Goal: Browse casually: Explore the website without a specific task or goal

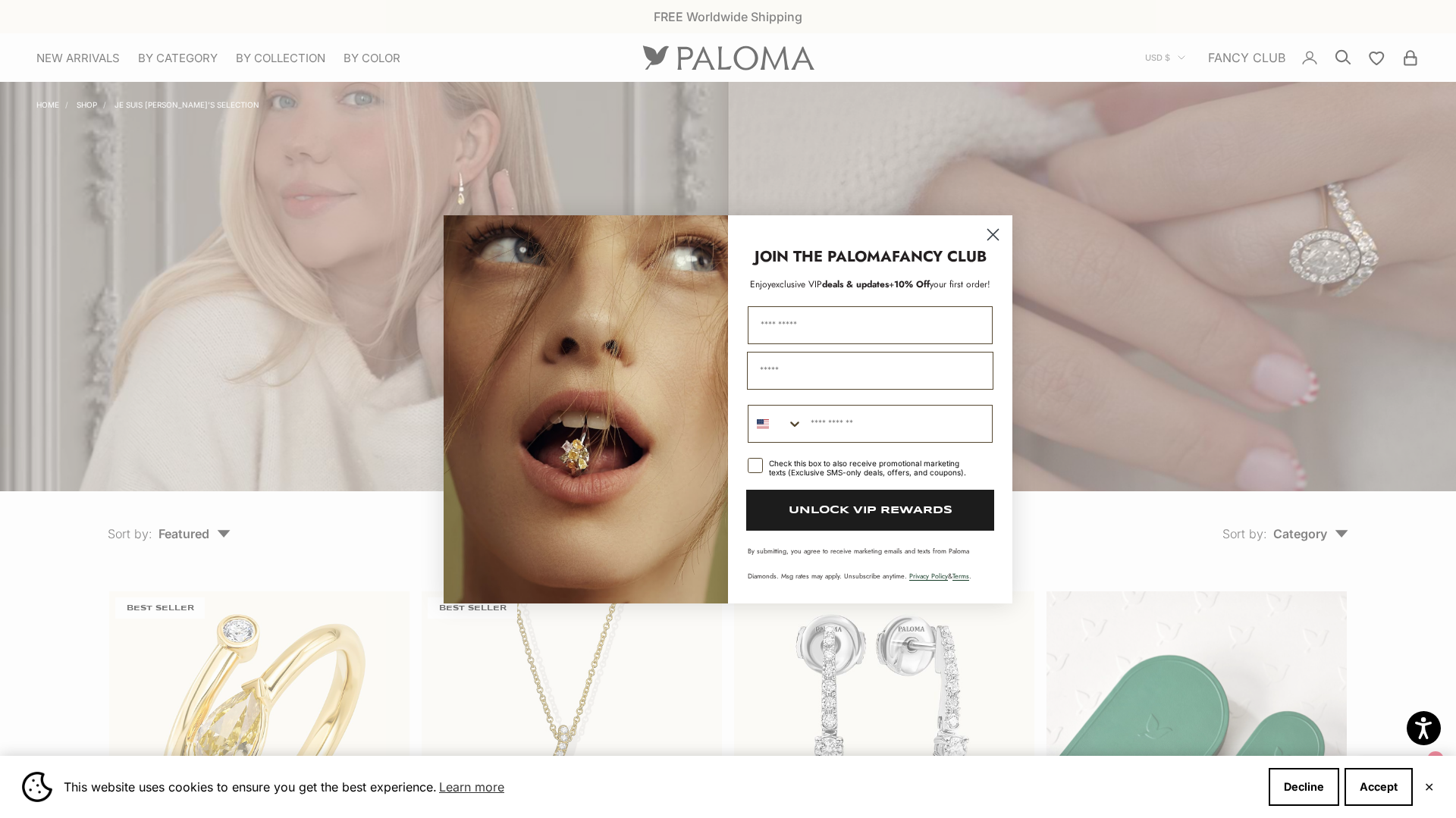
click at [993, 228] on circle "Close dialog" at bounding box center [993, 234] width 25 height 25
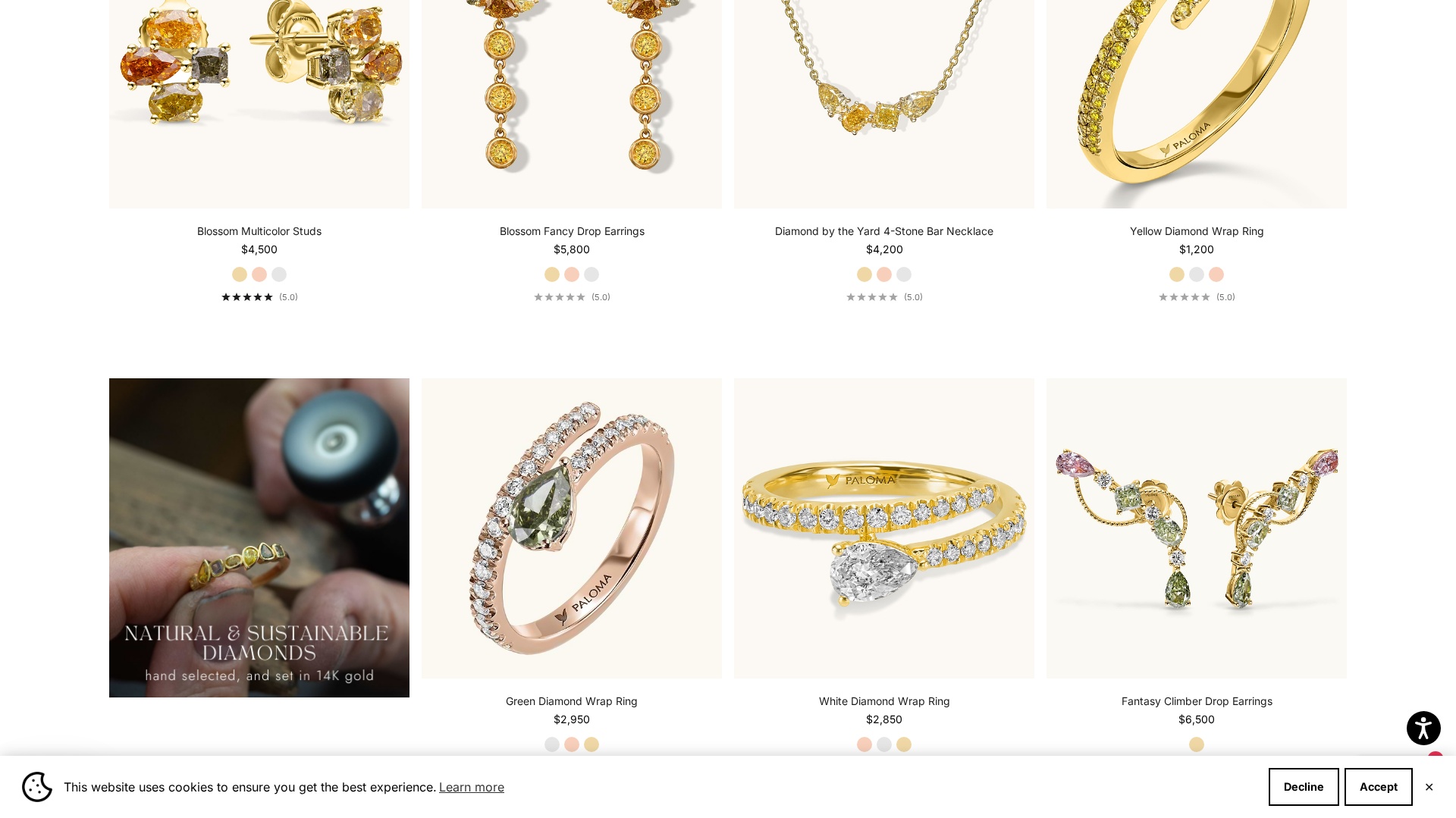
scroll to position [1215, 0]
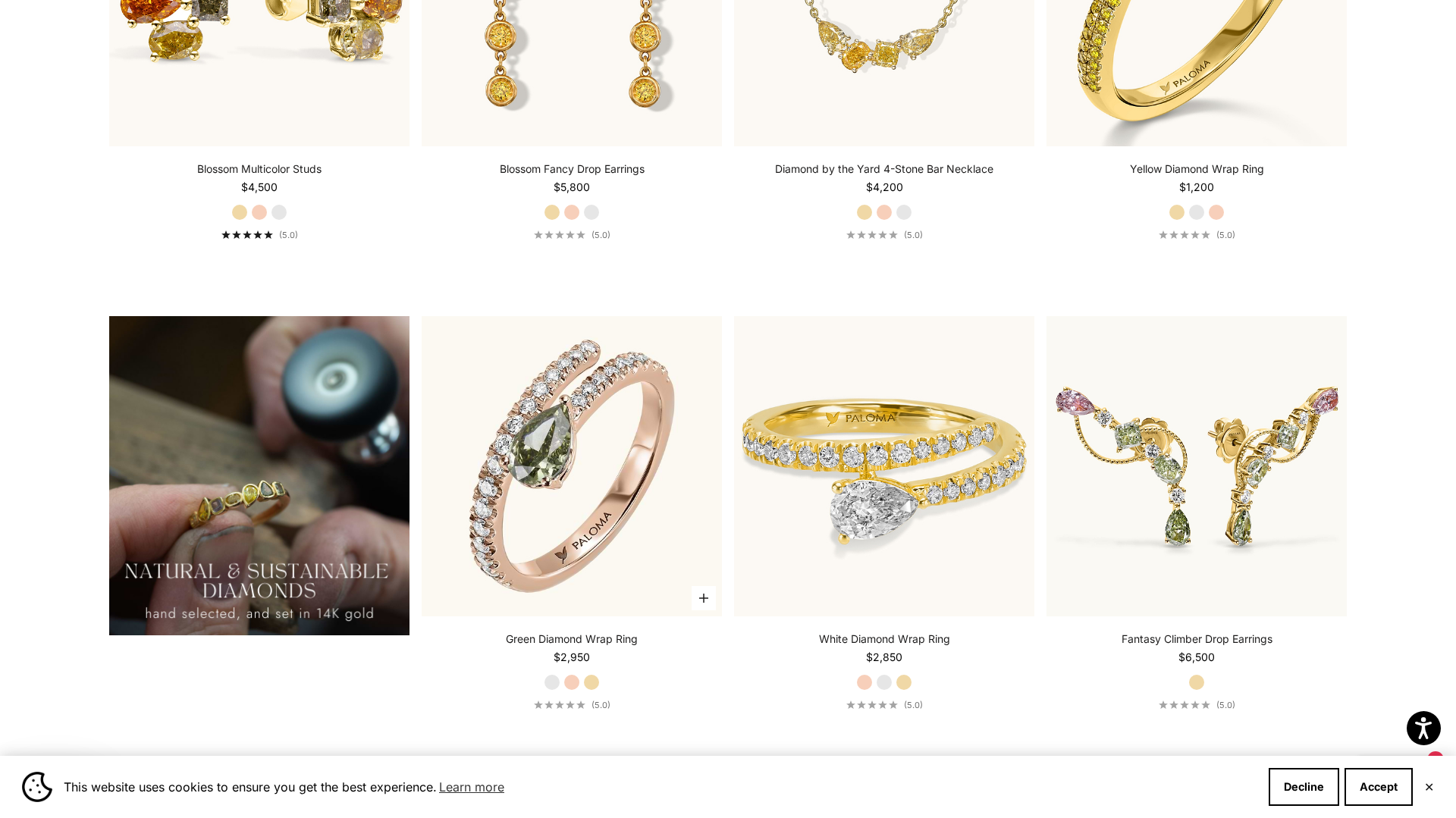
click at [593, 680] on label "Yellow Gold" at bounding box center [591, 682] width 17 height 17
click at [549, 680] on label "White Gold" at bounding box center [551, 682] width 17 height 17
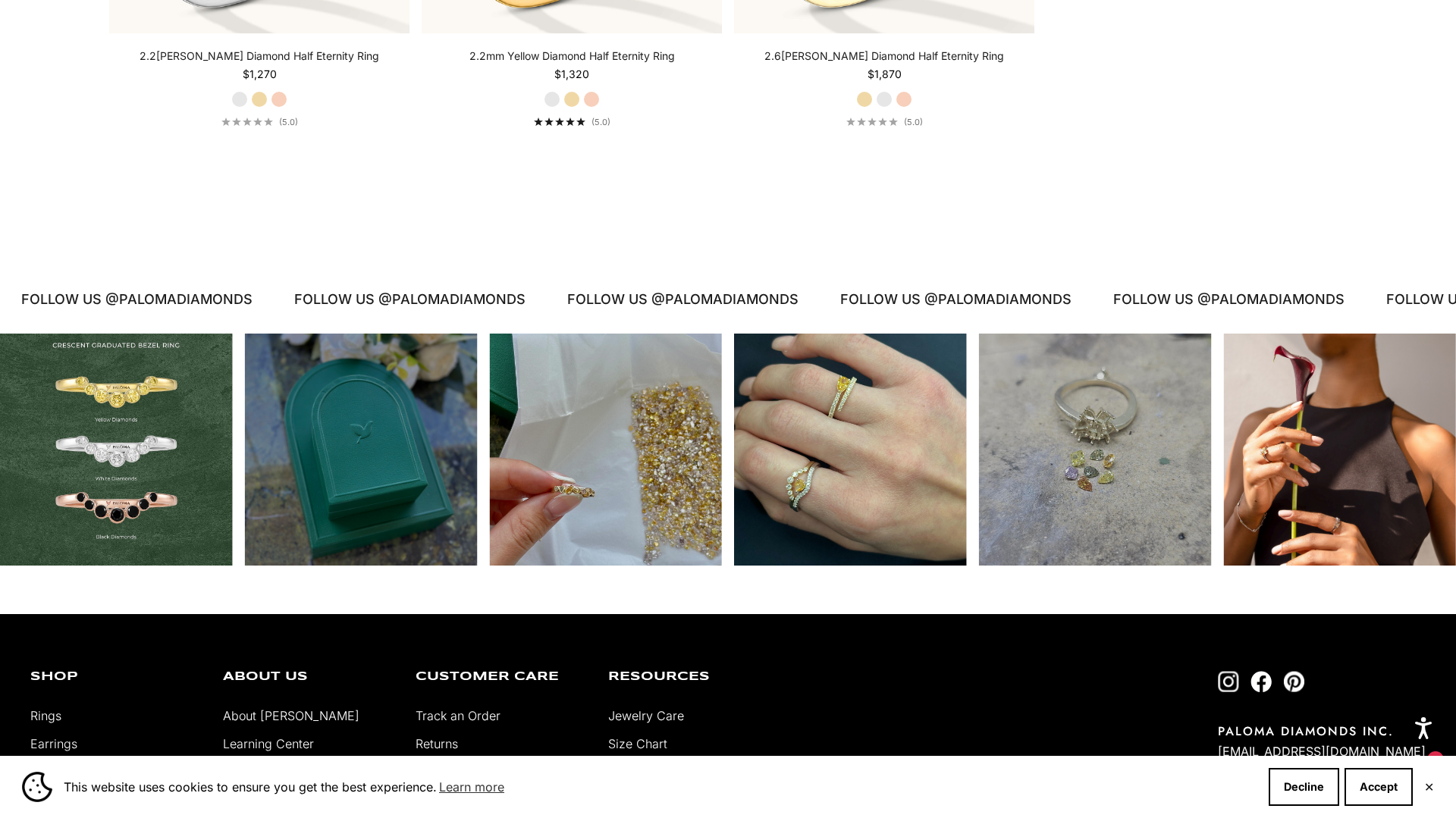
scroll to position [4150, 0]
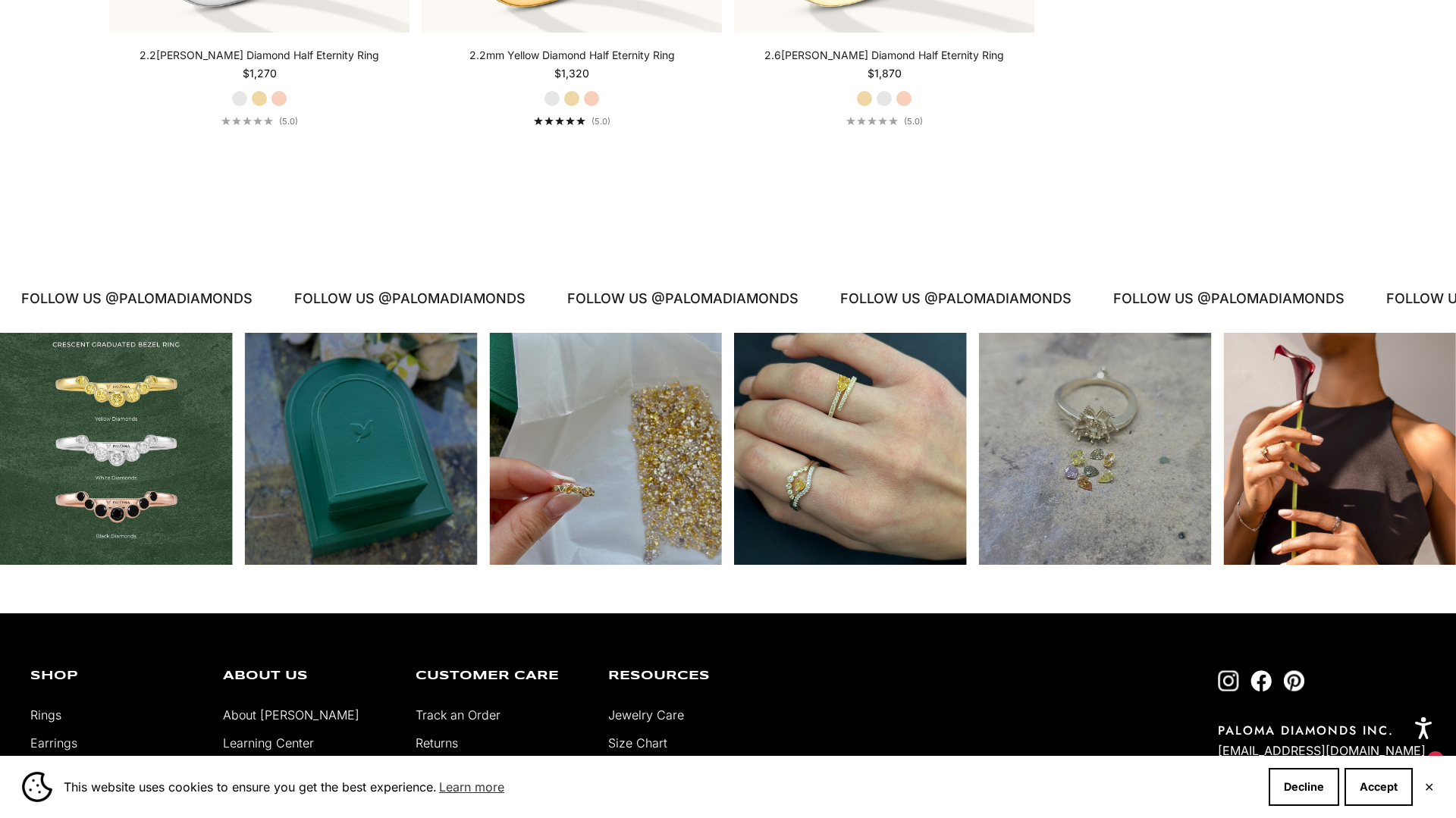
click at [847, 409] on div "Instagram post opens in a popup" at bounding box center [850, 449] width 233 height 233
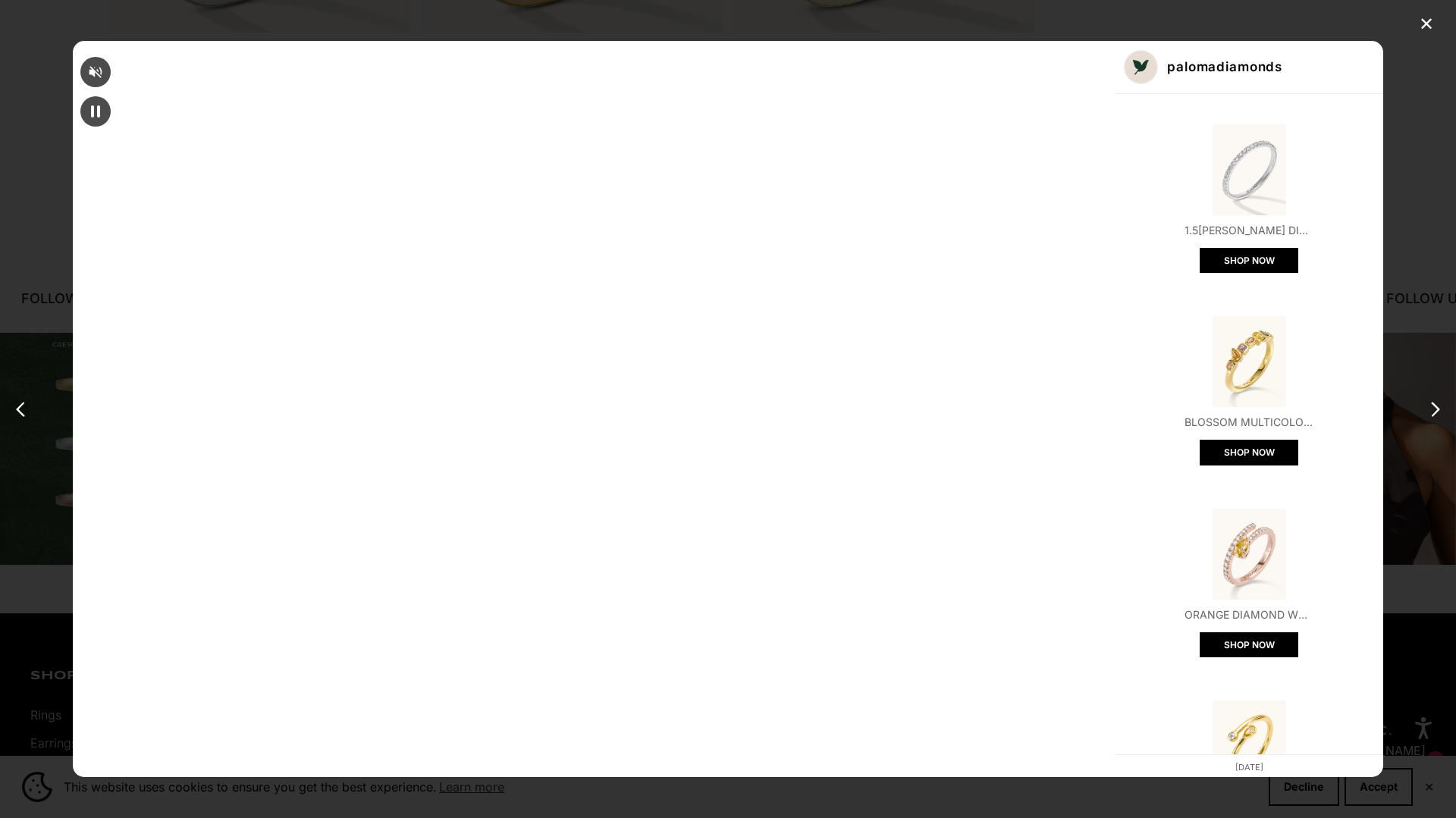
click at [1179, 90] on div "✕ palomadiamonds 1.5mm White Diamond Half Eternity Ring SHOP NOW Blossom Multic…" at bounding box center [728, 409] width 1456 height 818
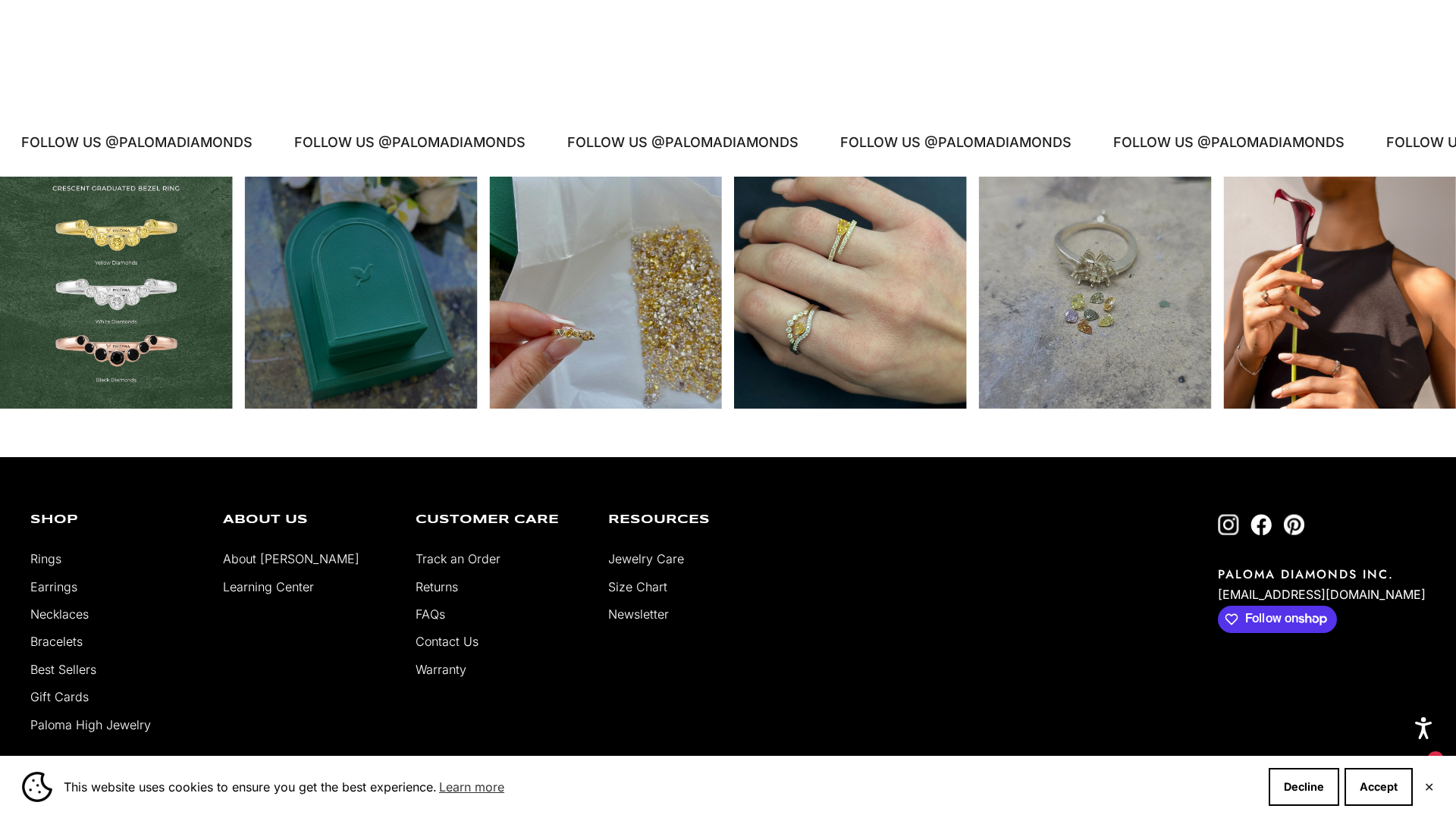
scroll to position [4502, 0]
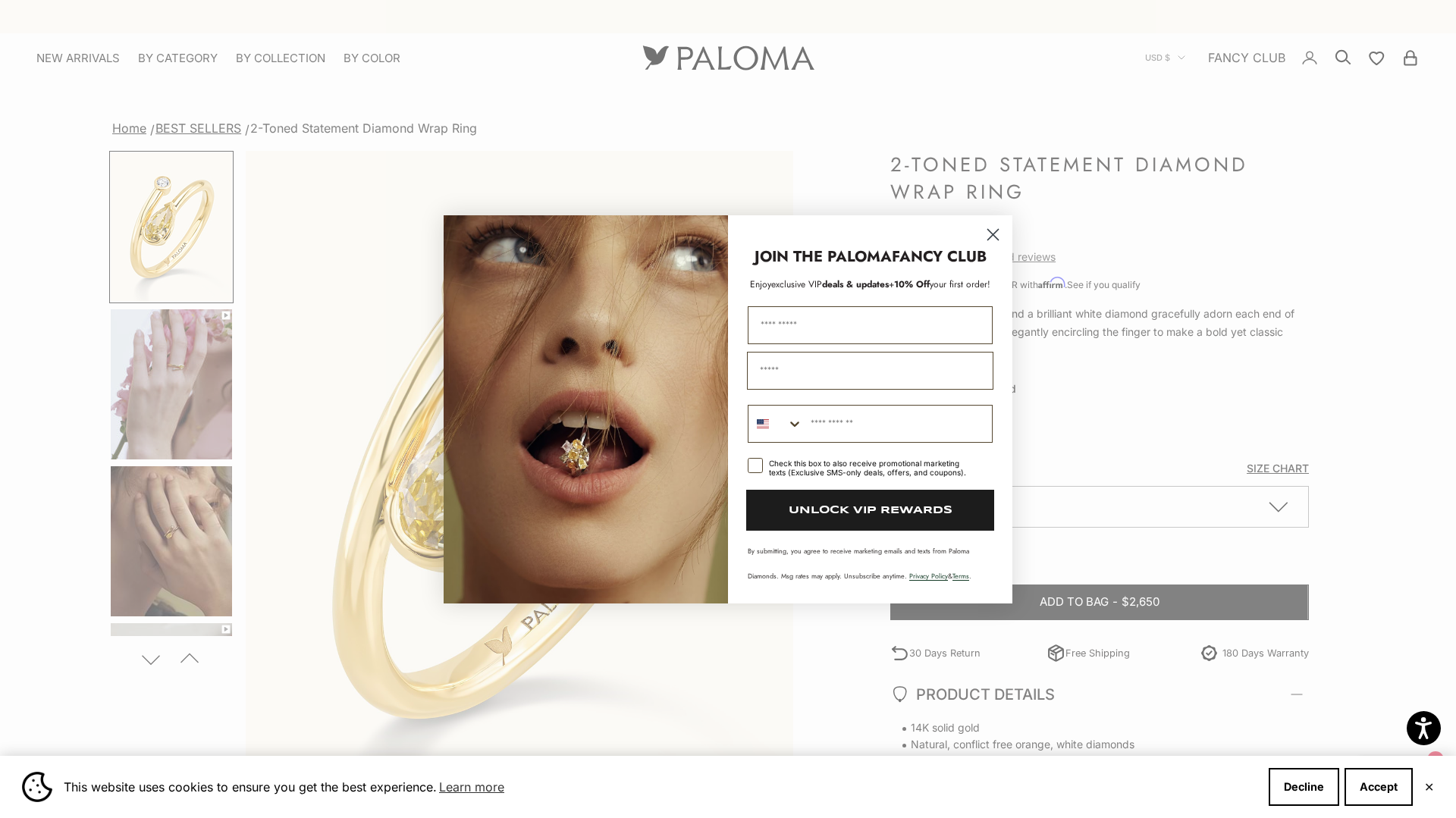
click at [993, 235] on icon "Close dialog" at bounding box center [993, 234] width 11 height 11
